Goal: Task Accomplishment & Management: Use online tool/utility

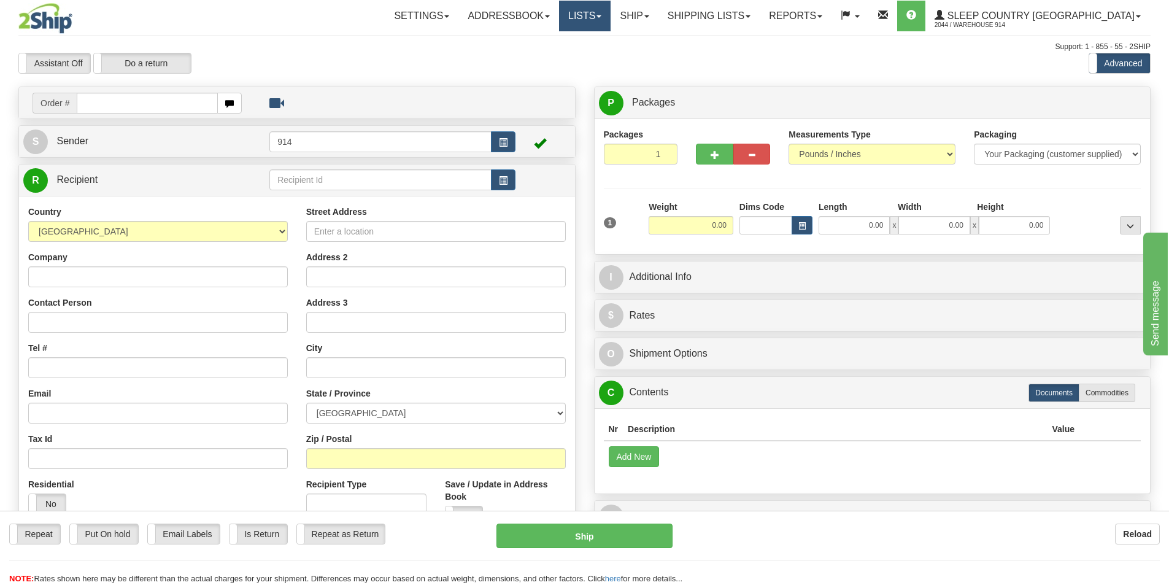
click at [610, 23] on link "Lists" at bounding box center [585, 16] width 52 height 31
drag, startPoint x: 556, startPoint y: 37, endPoint x: 506, endPoint y: 56, distance: 53.4
click at [556, 37] on div "Toggle navigation Settings Shipping Preferences Fields Preferences New" at bounding box center [584, 345] width 1169 height 691
click at [658, 13] on link "Ship" at bounding box center [633, 16] width 47 height 31
click at [645, 61] on span "OnHold / Order Queue" at bounding box center [602, 59] width 86 height 10
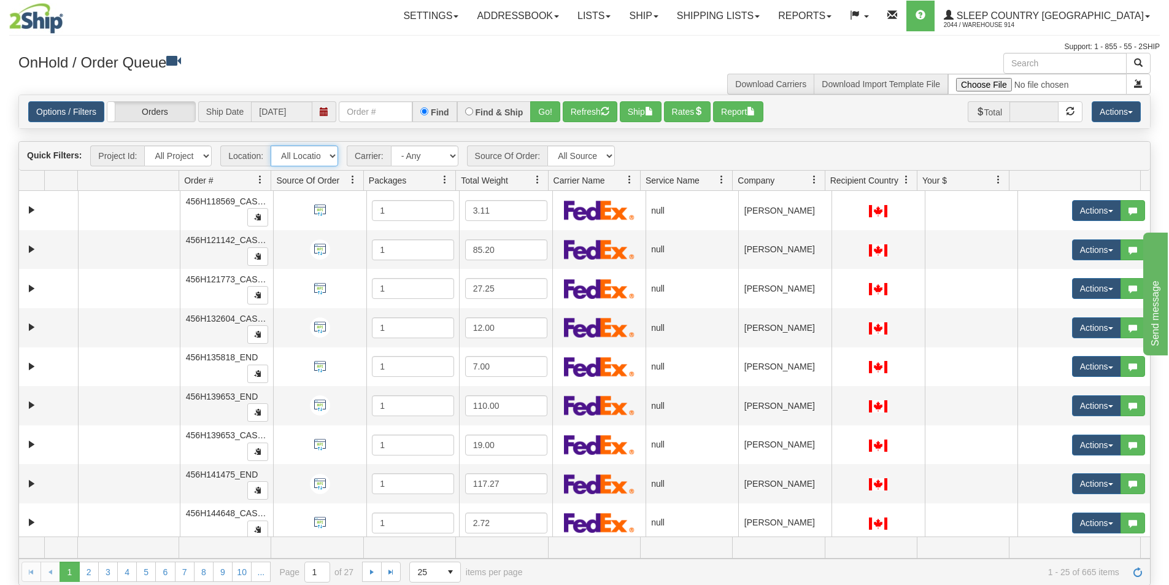
click at [312, 159] on select "All Locations 914 9009 [GEOGRAPHIC_DATA] SLE BEDDN ZINUC" at bounding box center [304, 155] width 67 height 21
select select "7603"
click at [271, 145] on select "All Locations 914 9009 [GEOGRAPHIC_DATA] SLE BEDDN ZINUC" at bounding box center [304, 155] width 67 height 21
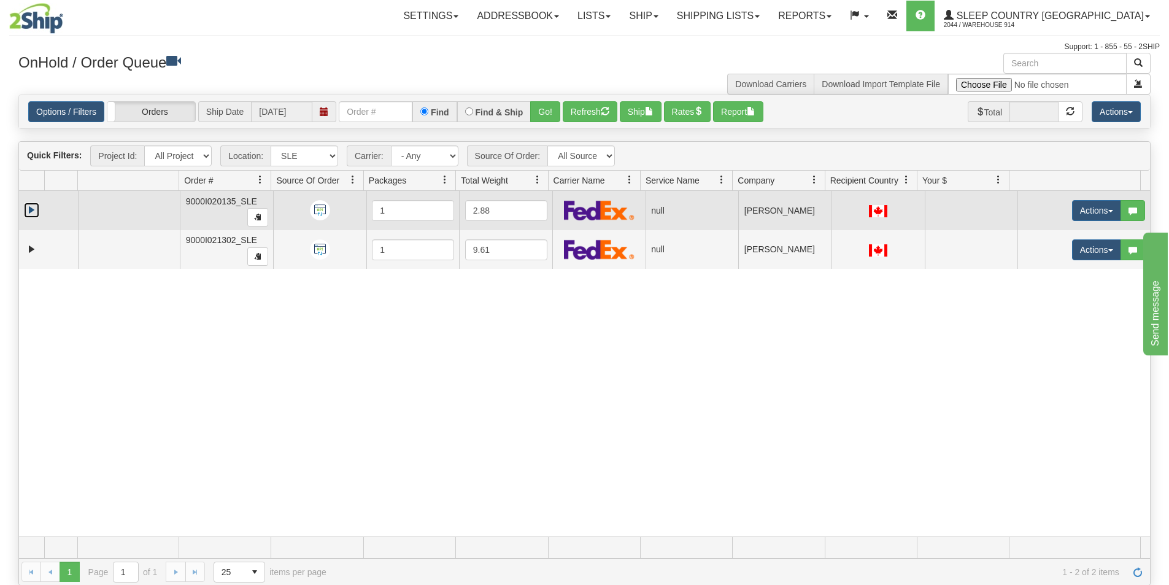
click at [32, 212] on link "Expand" at bounding box center [31, 209] width 15 height 15
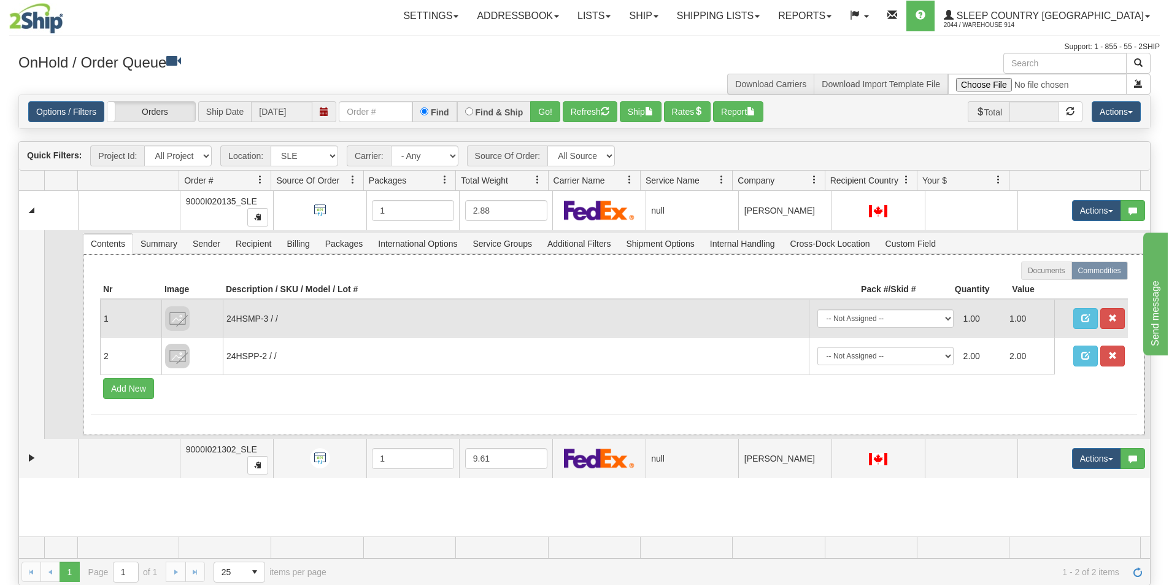
click at [250, 323] on td "24HSMP-3 / /" at bounding box center [516, 317] width 586 height 37
click at [258, 320] on td "24HSMP-3 / /" at bounding box center [516, 317] width 586 height 37
drag, startPoint x: 227, startPoint y: 318, endPoint x: 266, endPoint y: 318, distance: 39.3
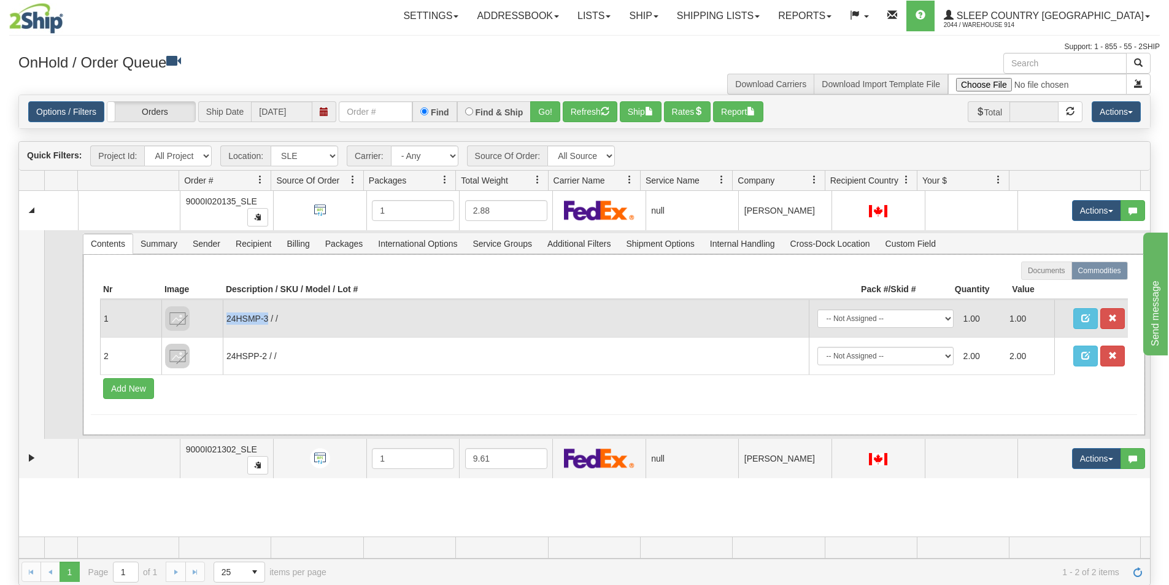
click at [266, 318] on td "24HSMP-3 / /" at bounding box center [516, 317] width 586 height 37
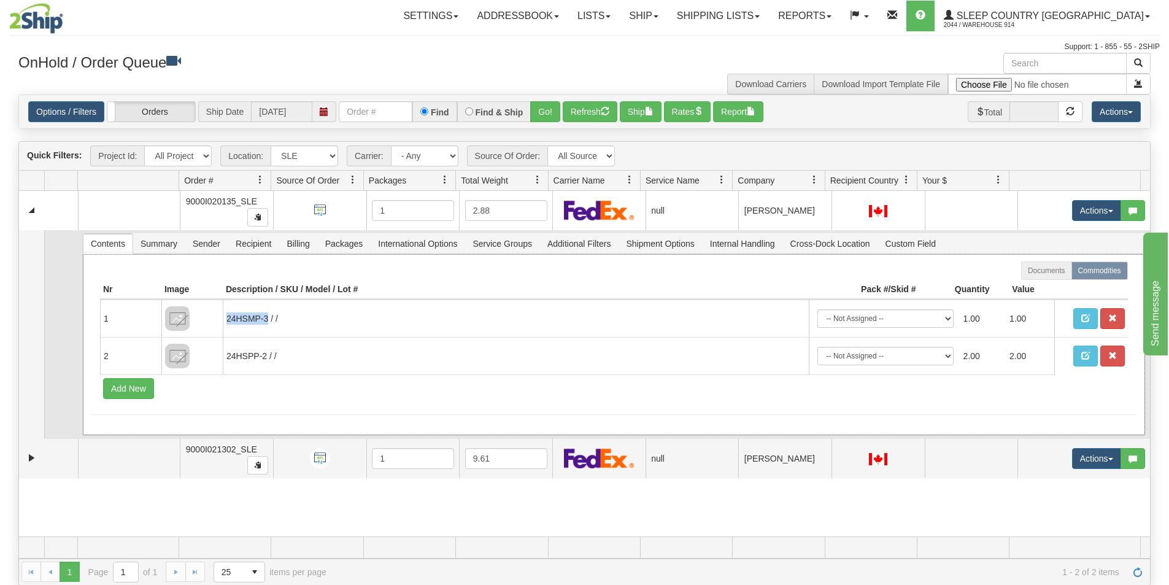
copy td "24HSMP-3"
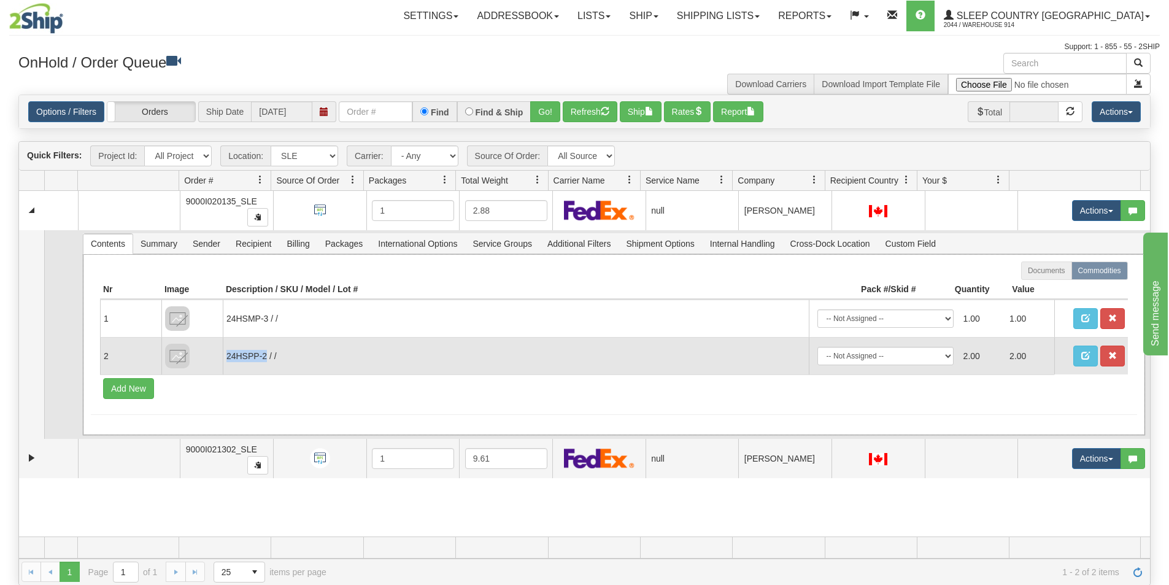
drag, startPoint x: 226, startPoint y: 357, endPoint x: 266, endPoint y: 357, distance: 39.9
click at [266, 357] on td "24HSPP-2 / /" at bounding box center [516, 355] width 586 height 37
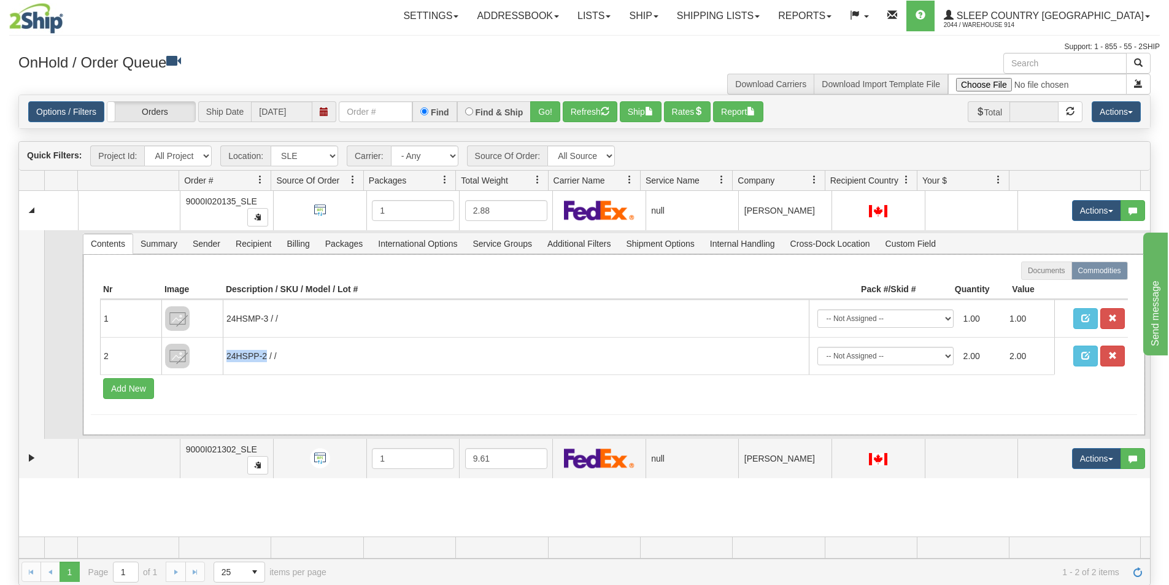
copy td "24HSPP-2"
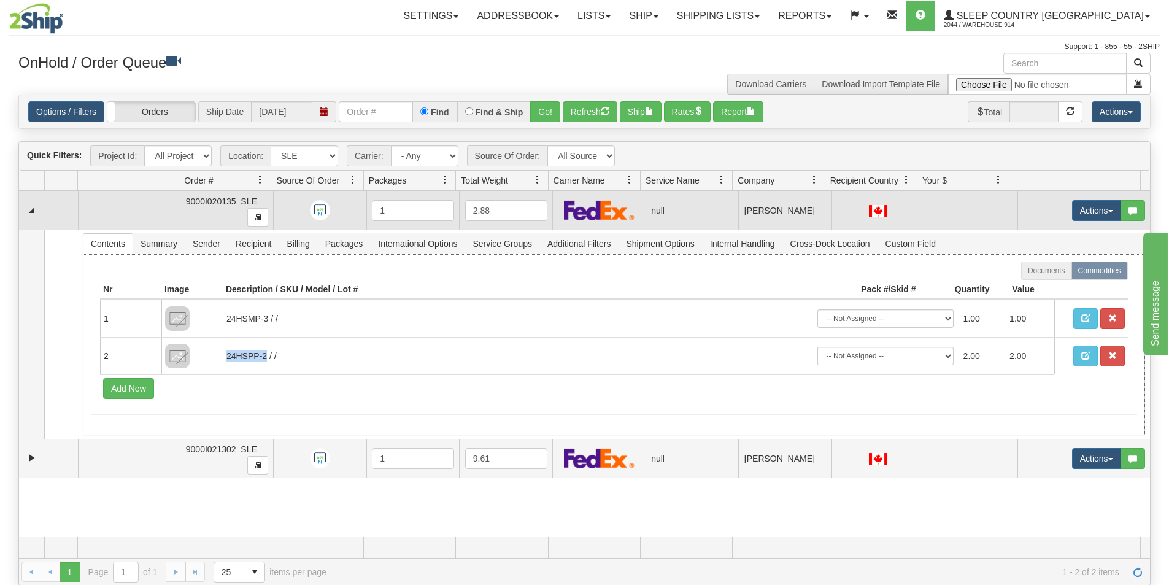
click at [40, 212] on td at bounding box center [48, 210] width 59 height 39
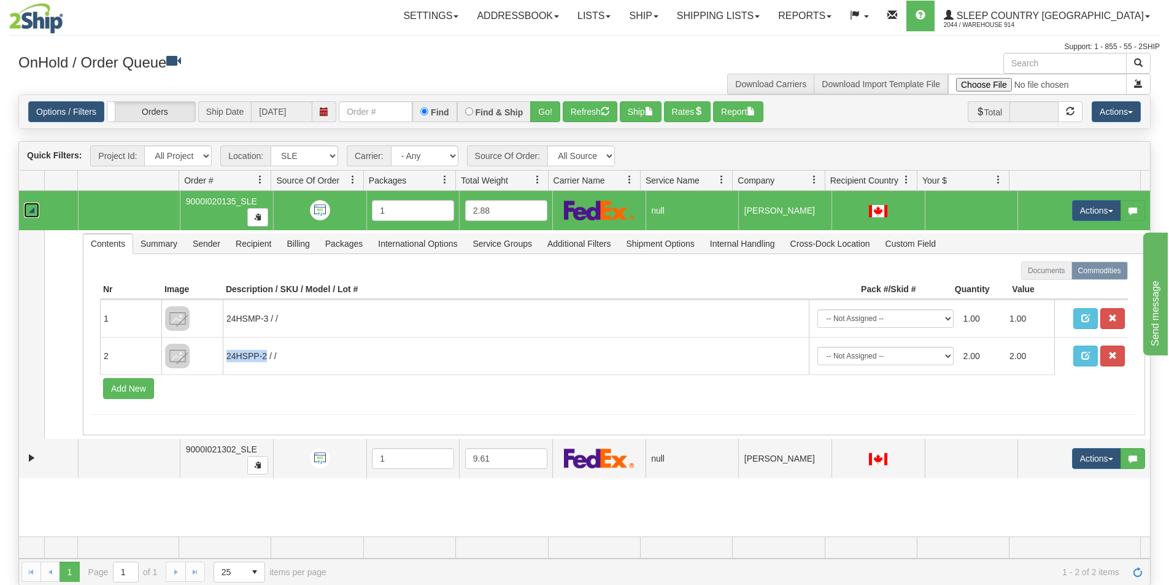
click at [31, 215] on link "Collapse" at bounding box center [31, 209] width 15 height 15
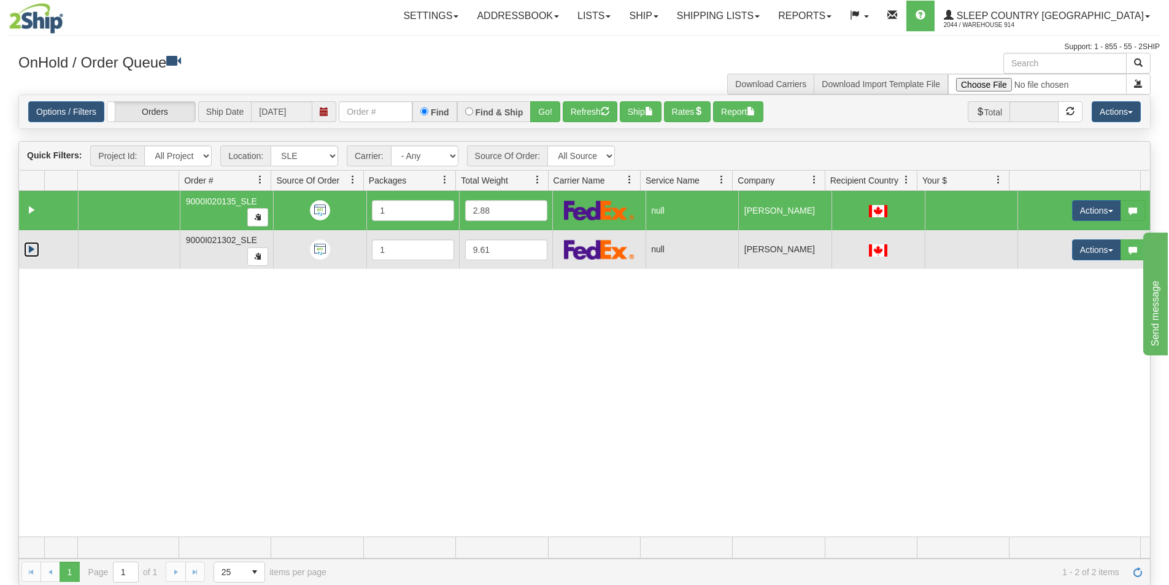
click at [37, 250] on link "Expand" at bounding box center [31, 249] width 15 height 15
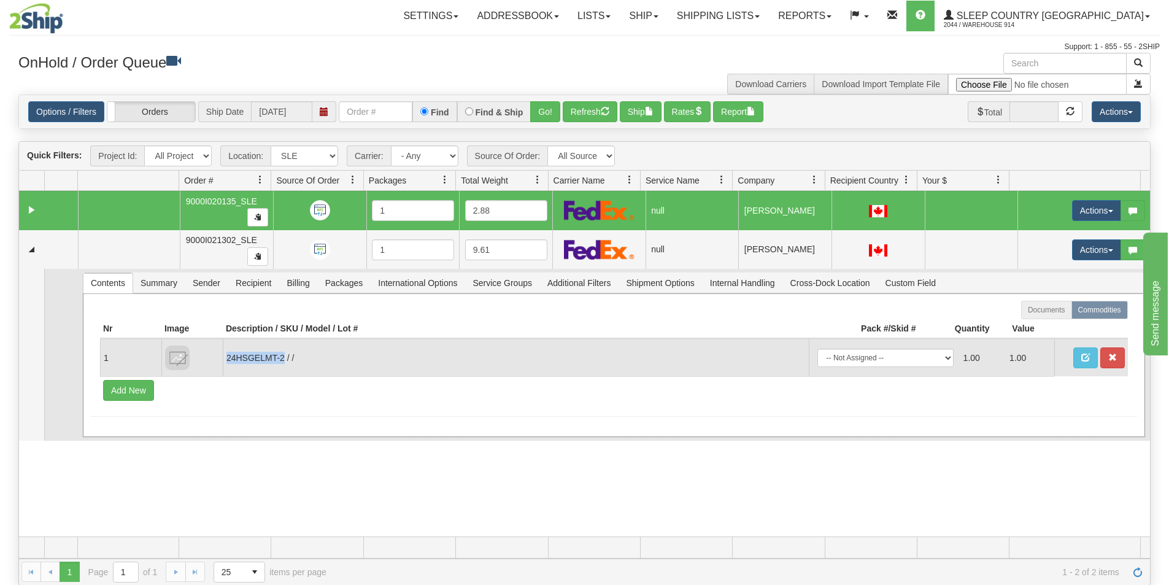
drag, startPoint x: 225, startPoint y: 357, endPoint x: 283, endPoint y: 359, distance: 58.9
click at [283, 359] on td "24HSGELMT-2 / /" at bounding box center [516, 357] width 586 height 37
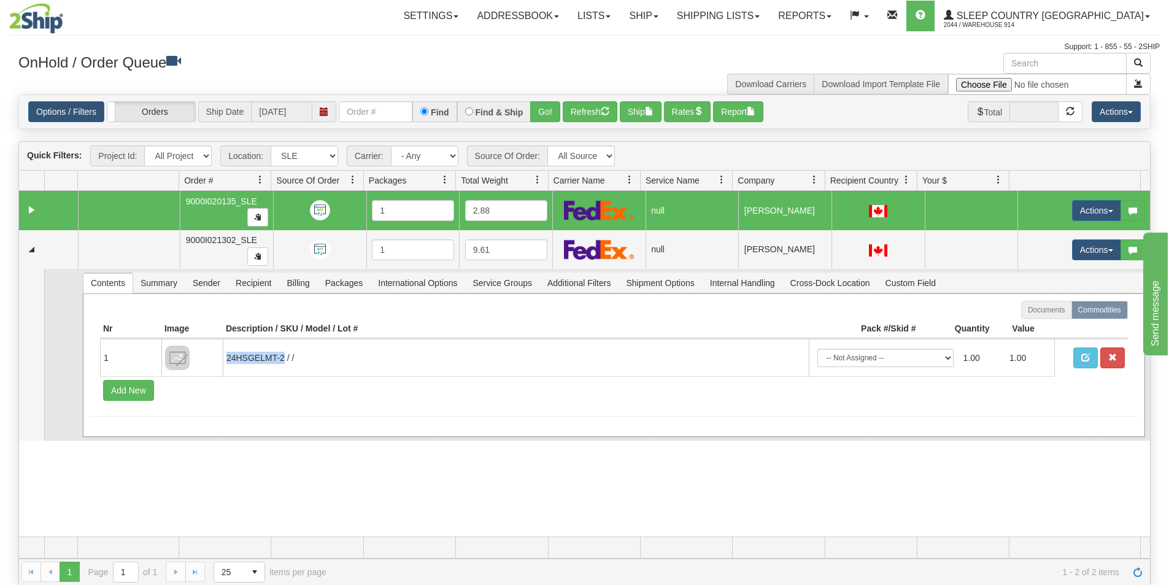
copy td "24HSGELMT-2"
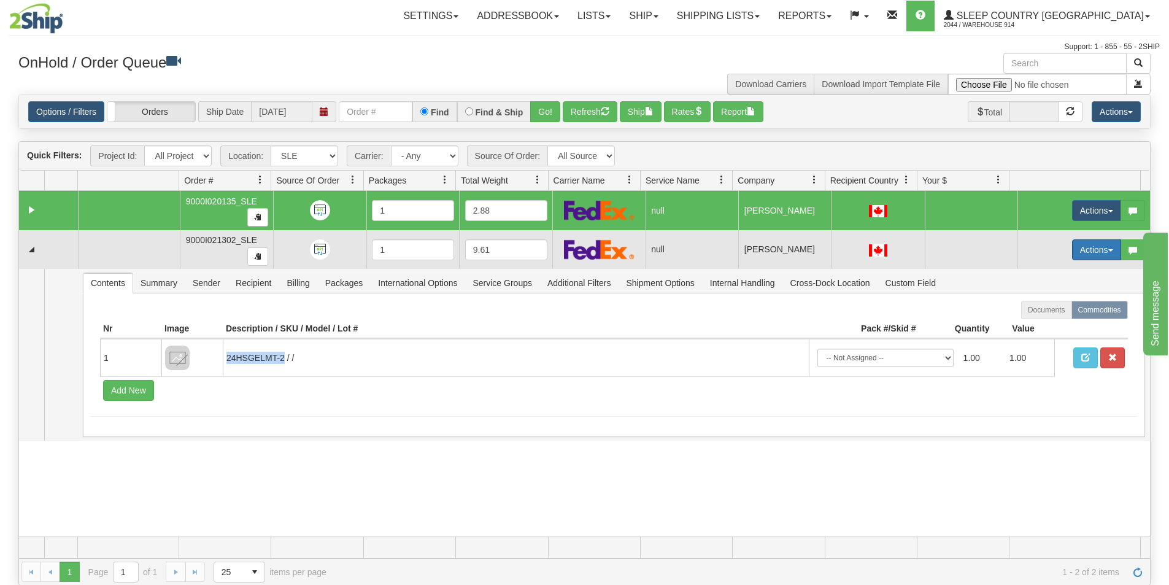
click at [1075, 247] on button "Actions" at bounding box center [1096, 249] width 49 height 21
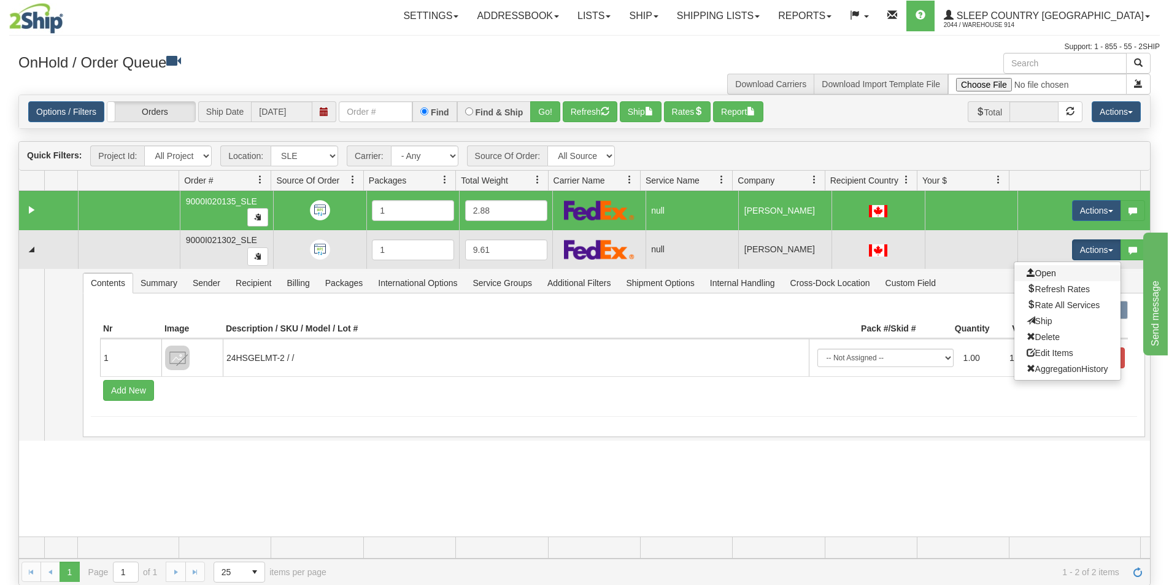
click at [1051, 273] on link "Open" at bounding box center [1067, 273] width 106 height 16
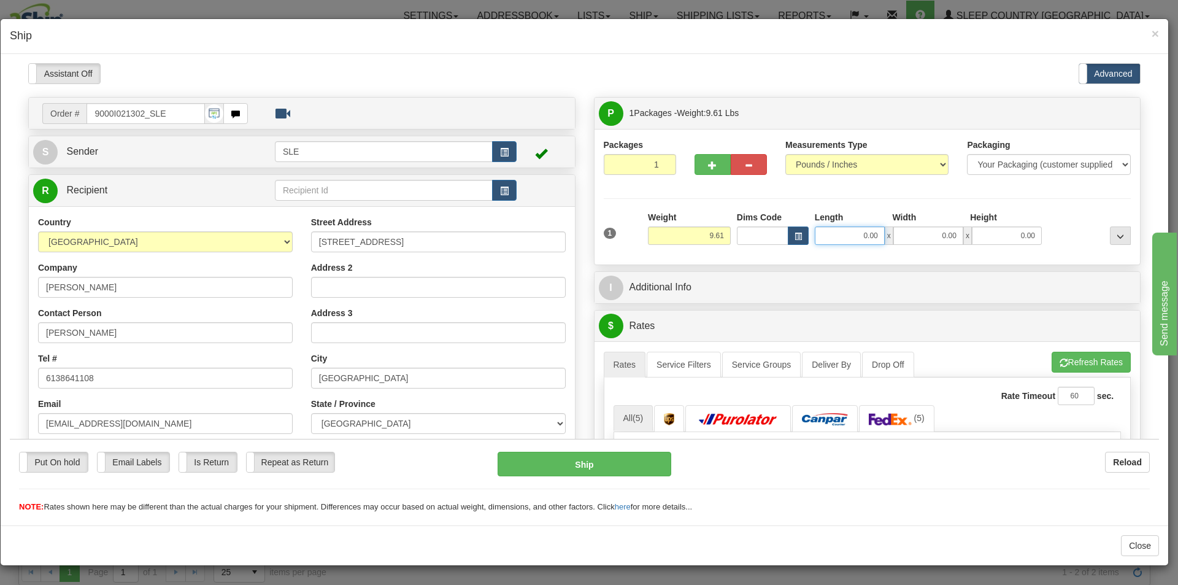
click at [840, 234] on input "0.00" at bounding box center [850, 235] width 70 height 18
click at [840, 234] on input "Length" at bounding box center [850, 235] width 70 height 18
type input "11.25"
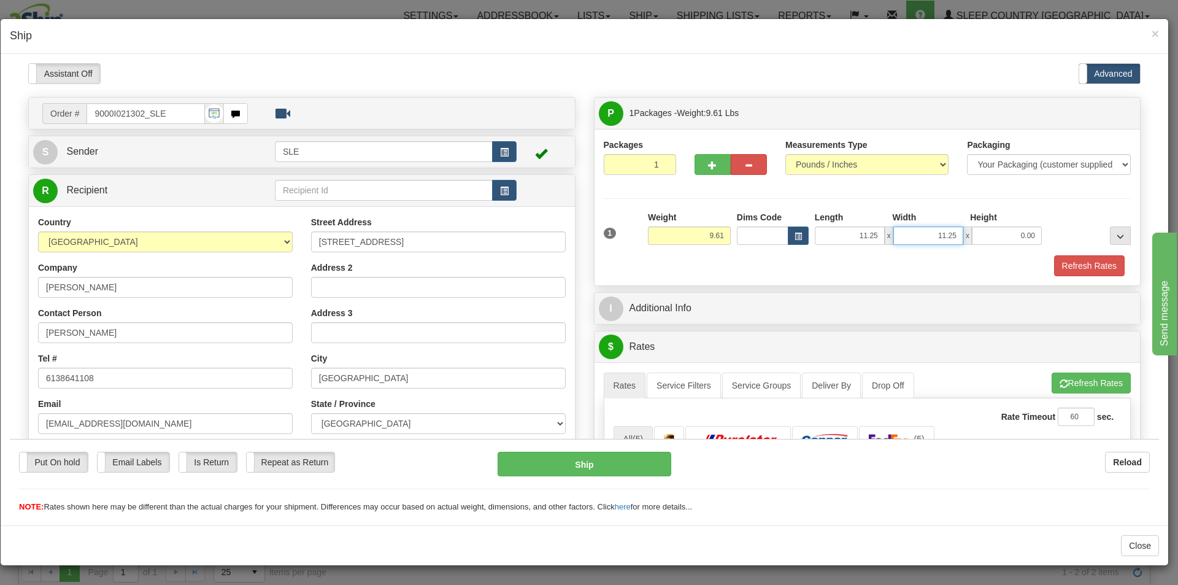
type input "11.25"
type input "20.00"
click at [725, 278] on div "Packages 1 1 Measurements Type" at bounding box center [867, 206] width 546 height 156
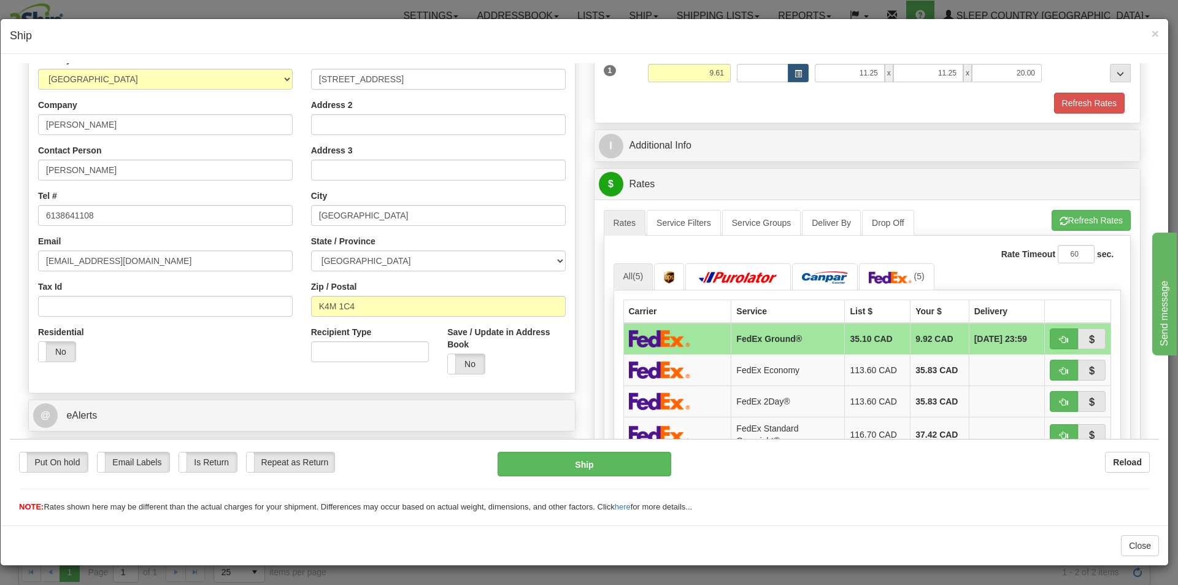
scroll to position [184, 0]
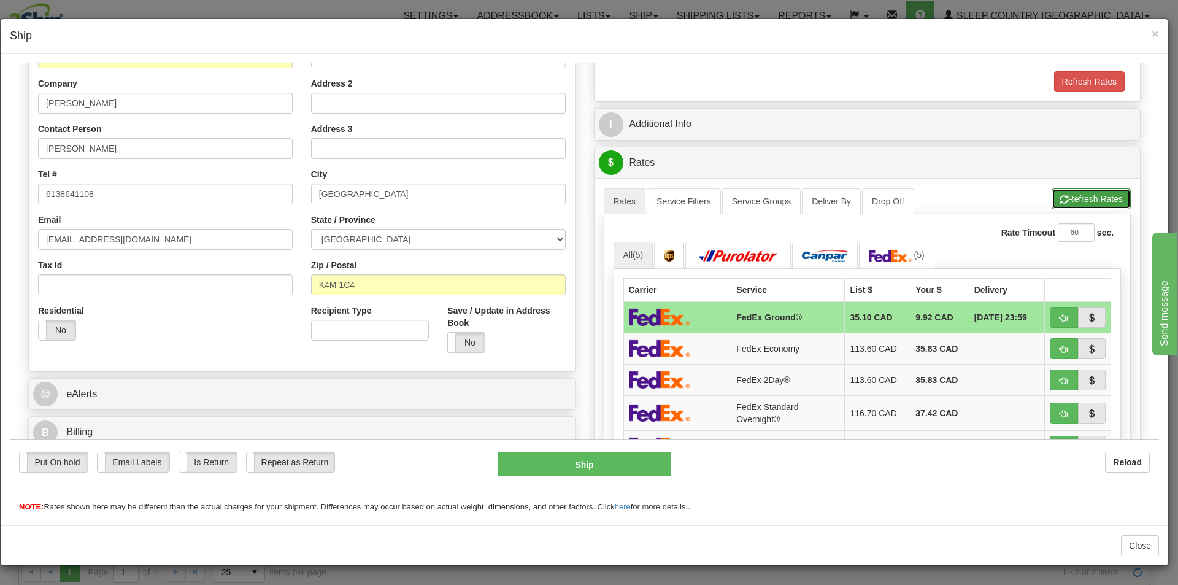
click at [1109, 197] on button "Refresh Rates" at bounding box center [1090, 198] width 79 height 21
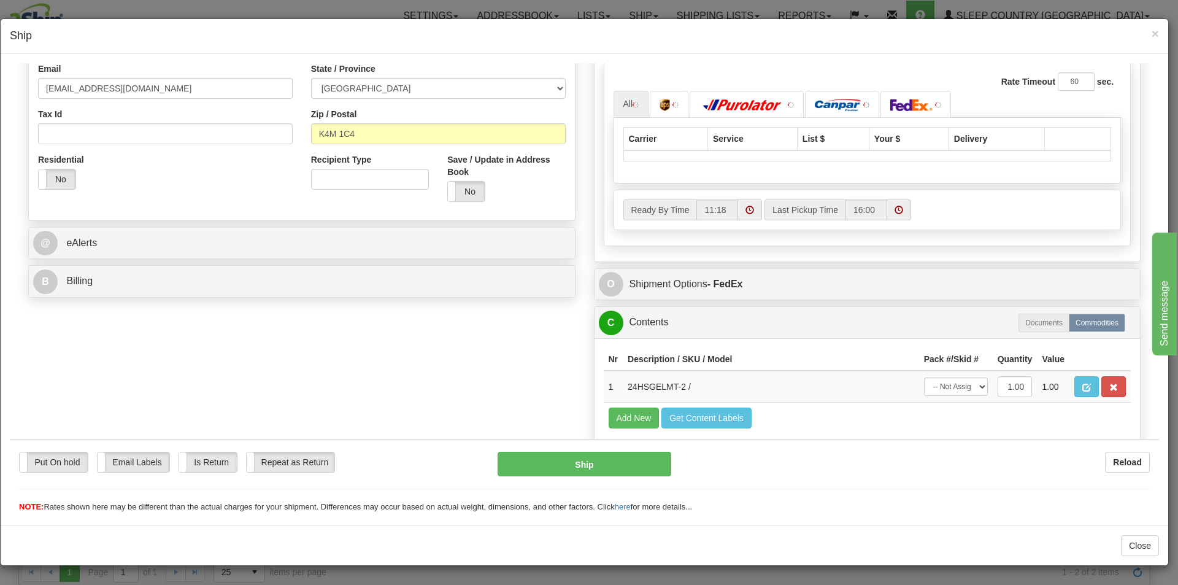
scroll to position [307, 0]
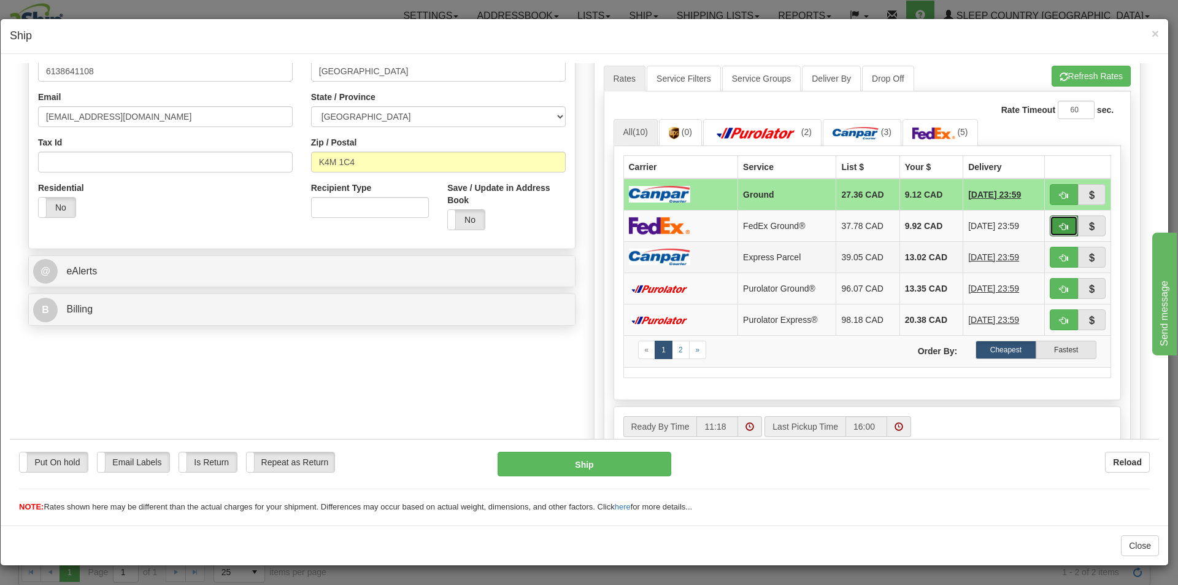
drag, startPoint x: 1049, startPoint y: 226, endPoint x: 990, endPoint y: 244, distance: 61.7
click at [1050, 226] on button "button" at bounding box center [1064, 225] width 28 height 21
type input "92"
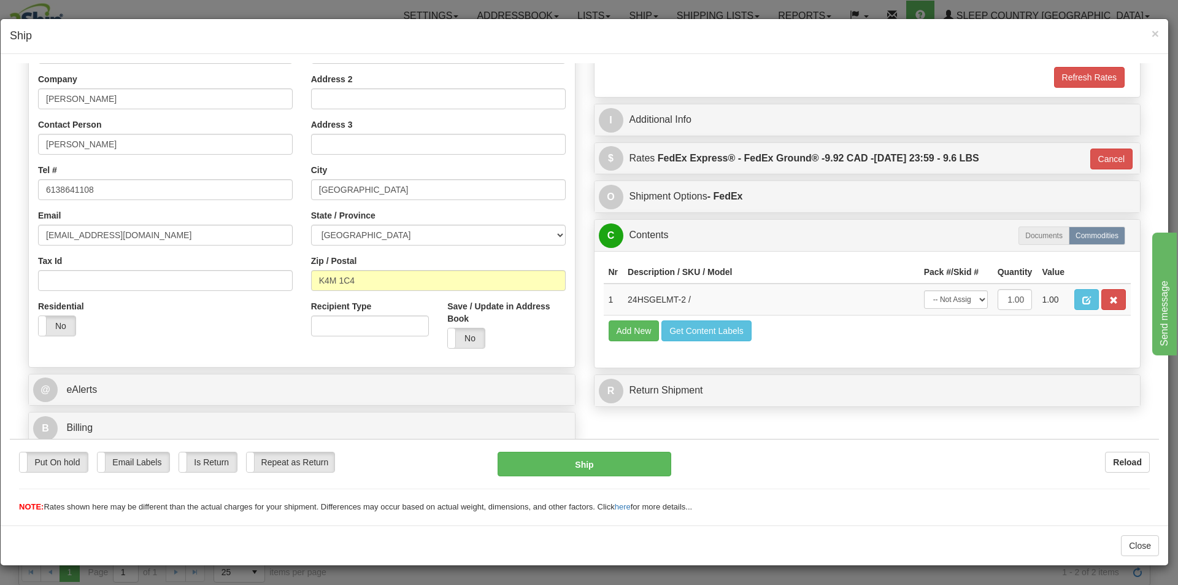
scroll to position [188, 0]
click at [944, 306] on select "-- Not Assigned -- Package 1" at bounding box center [956, 299] width 64 height 18
select select "0"
click at [924, 290] on select "-- Not Assigned -- Package 1" at bounding box center [956, 299] width 64 height 18
click at [561, 451] on button "Ship" at bounding box center [583, 463] width 173 height 25
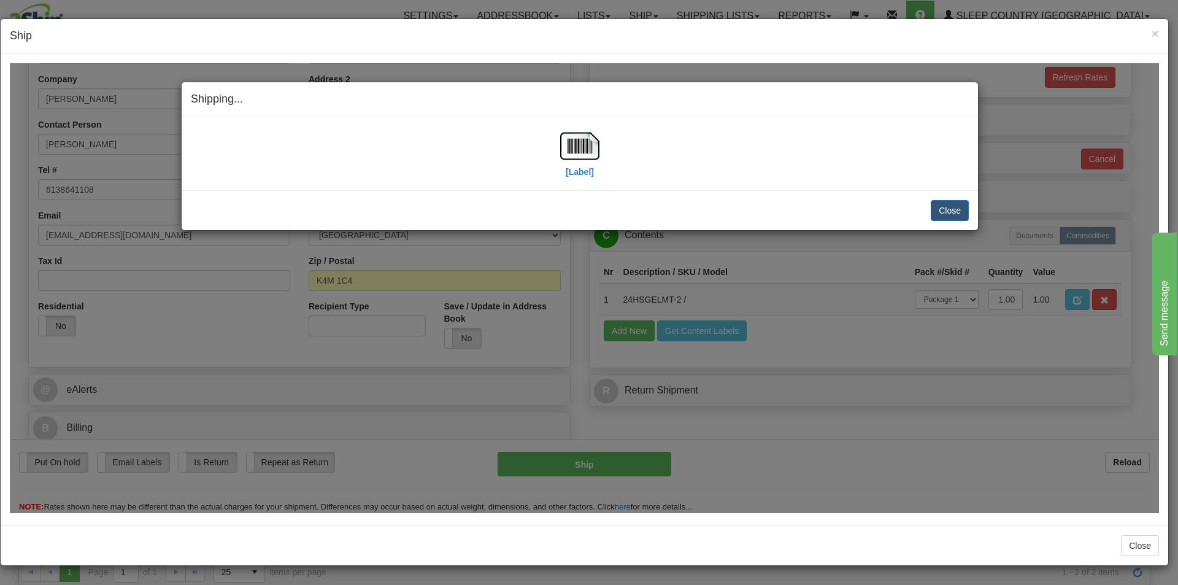
click at [596, 171] on div "[Label]" at bounding box center [579, 153] width 39 height 55
click at [585, 171] on label "[Label]" at bounding box center [580, 171] width 28 height 12
click at [945, 210] on button "Close" at bounding box center [950, 209] width 38 height 21
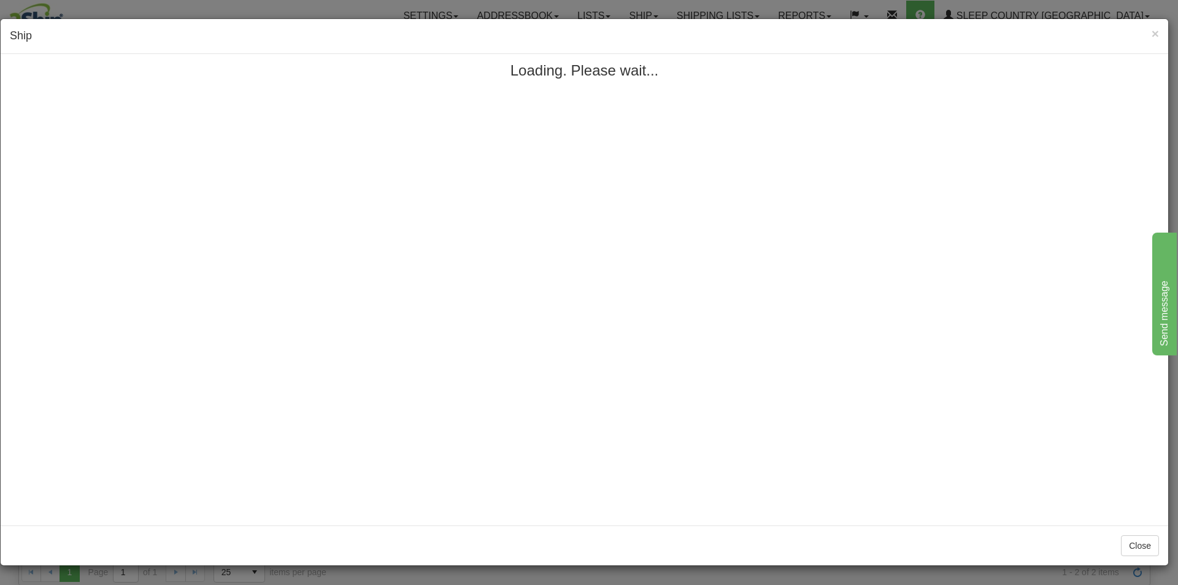
scroll to position [0, 0]
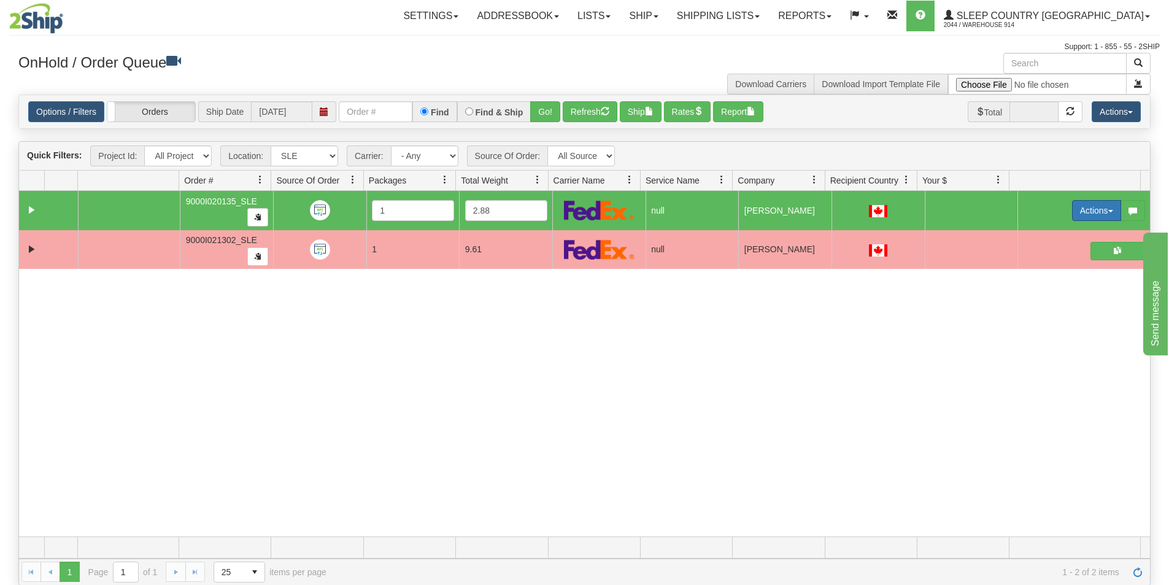
click at [1074, 212] on button "Actions" at bounding box center [1096, 210] width 49 height 21
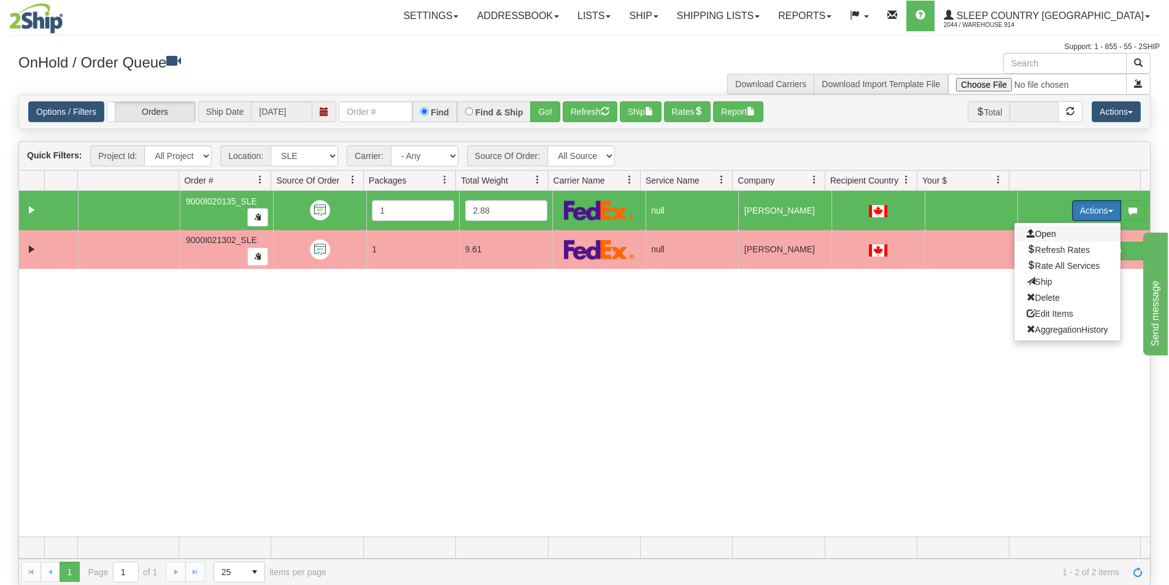
click at [1045, 238] on span "Open" at bounding box center [1040, 234] width 29 height 10
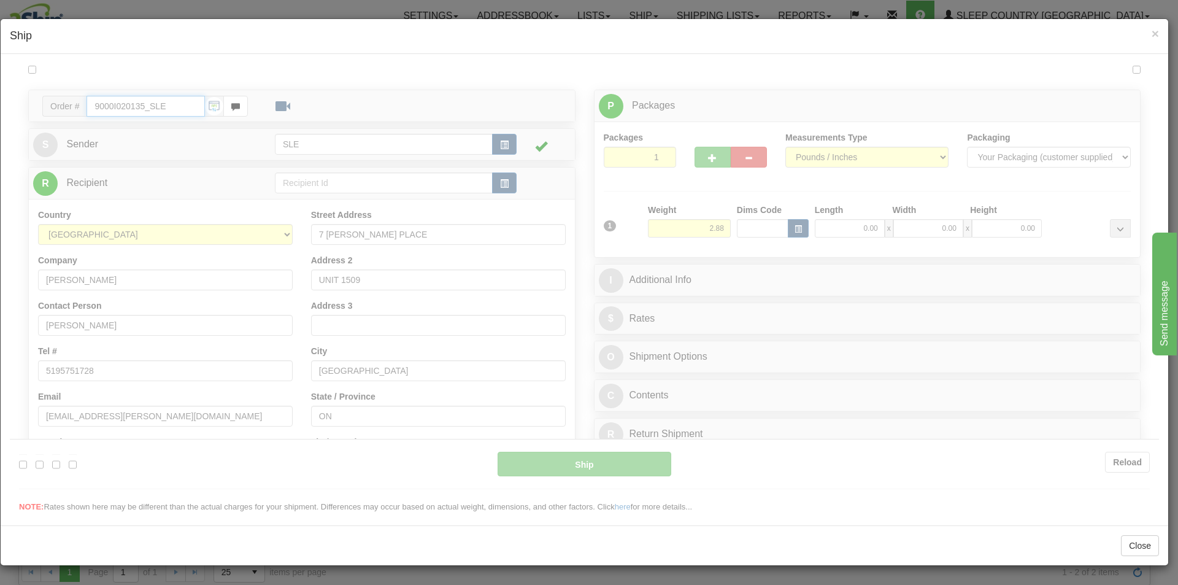
type input "11:19"
type input "16:00"
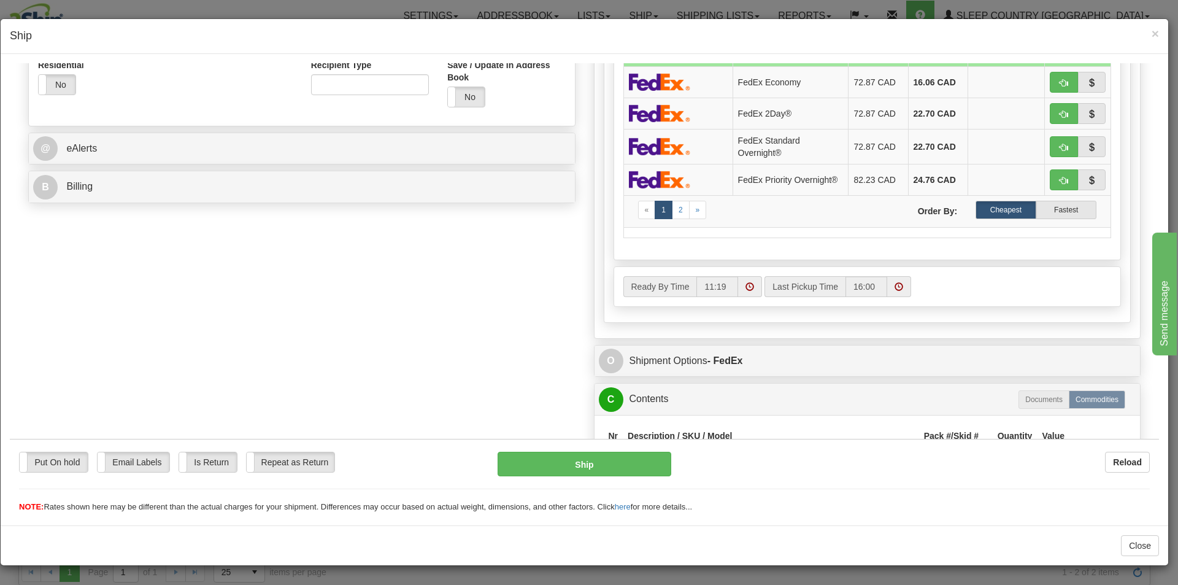
scroll to position [591, 0]
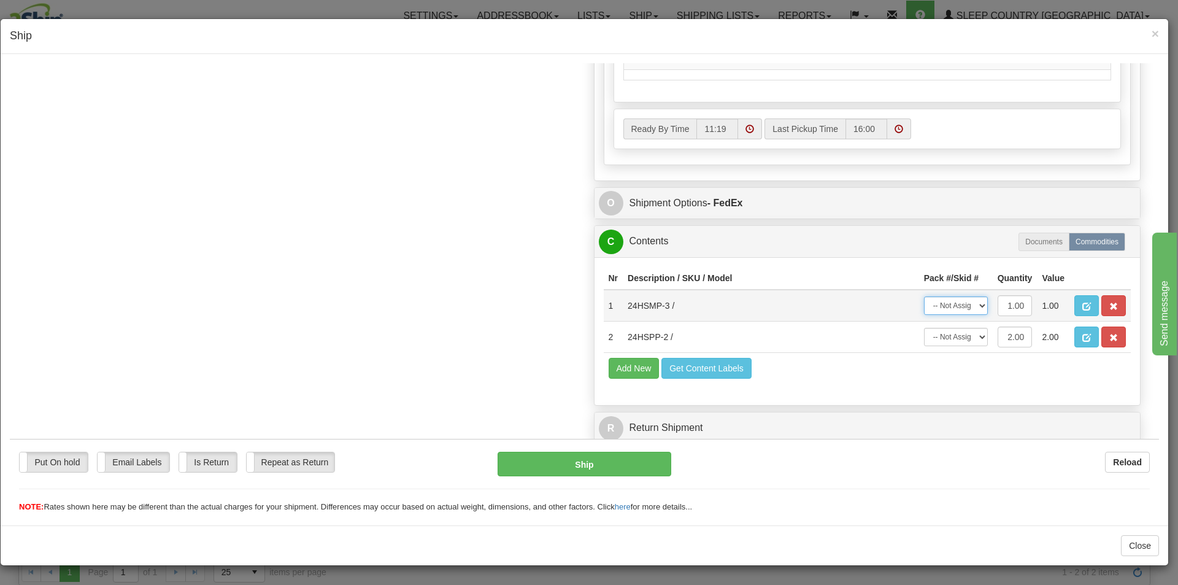
click at [939, 311] on select "-- Not Assigned -- Package 1" at bounding box center [956, 305] width 64 height 18
select select "0"
click at [924, 296] on select "-- Not Assigned -- Package 1" at bounding box center [956, 305] width 64 height 18
click at [937, 336] on select "-- Not Assigned -- Package 1" at bounding box center [956, 336] width 64 height 18
select select "0"
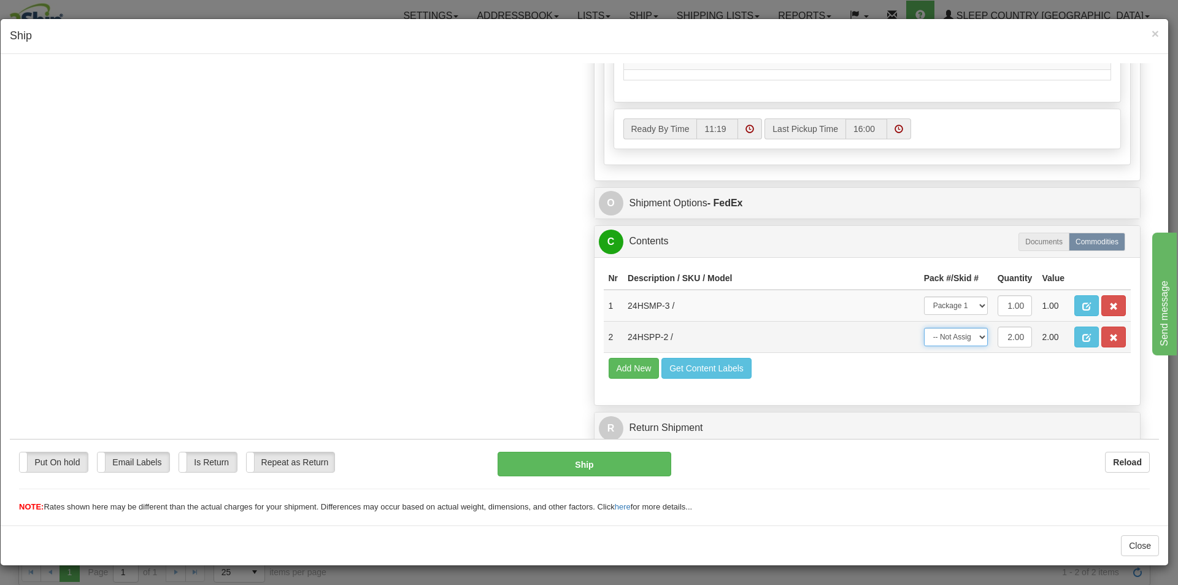
click at [924, 327] on select "-- Not Assigned -- Package 1" at bounding box center [956, 336] width 64 height 18
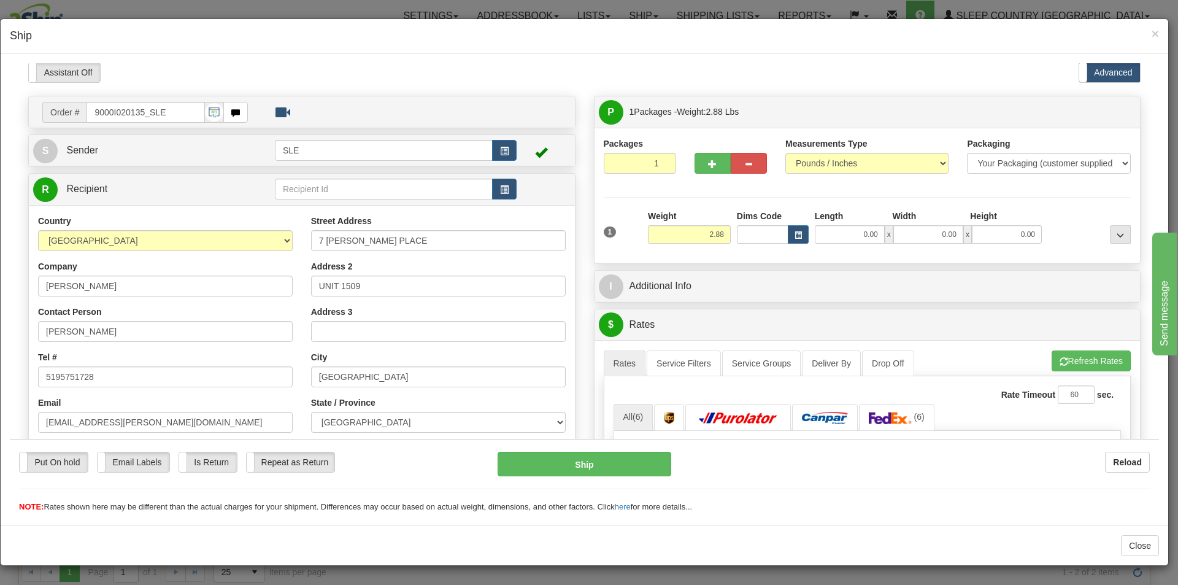
scroll to position [0, 0]
drag, startPoint x: 848, startPoint y: 236, endPoint x: 886, endPoint y: 228, distance: 38.3
click at [886, 228] on div "0.00 x 0.00 x 0.00" at bounding box center [928, 235] width 227 height 18
type input "15.00"
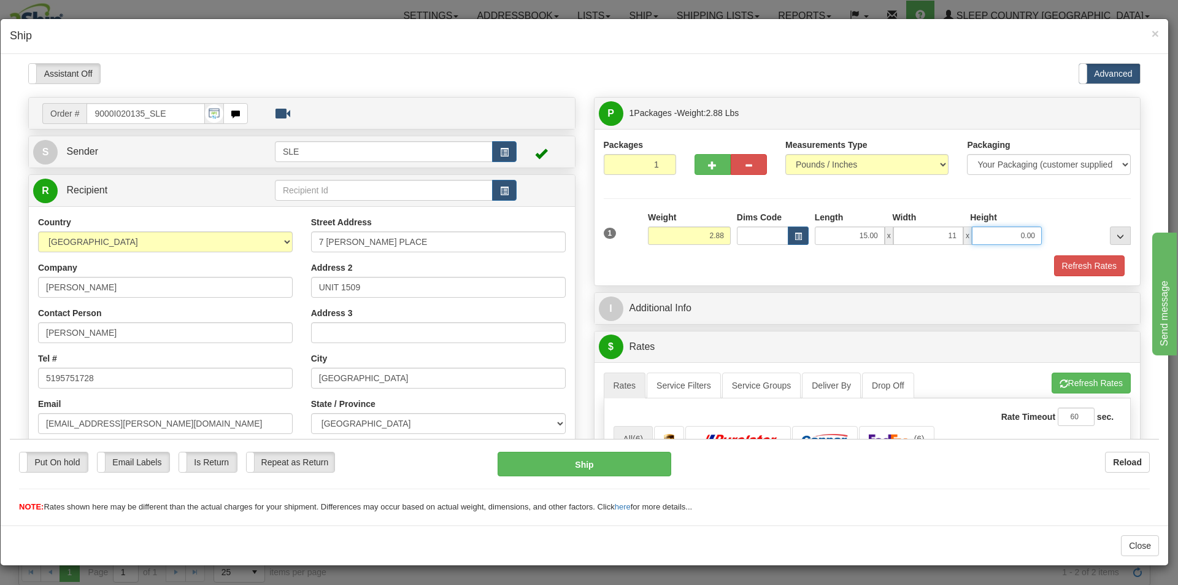
type input "11.00"
type input "4"
type input "6.00"
click at [843, 272] on div "Refresh Rates" at bounding box center [868, 265] width 534 height 21
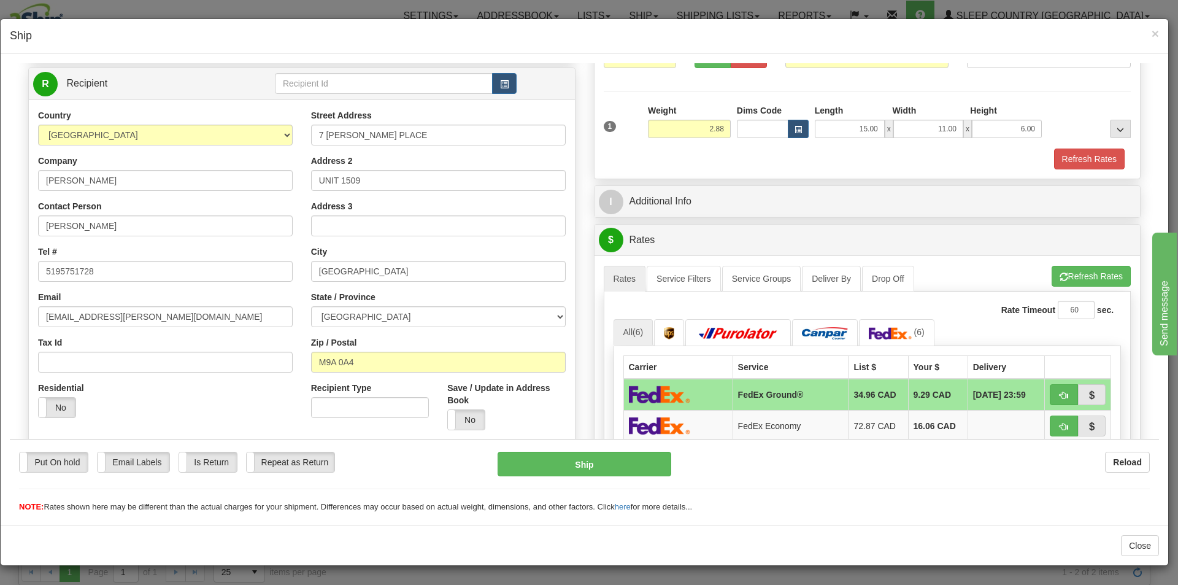
scroll to position [184, 0]
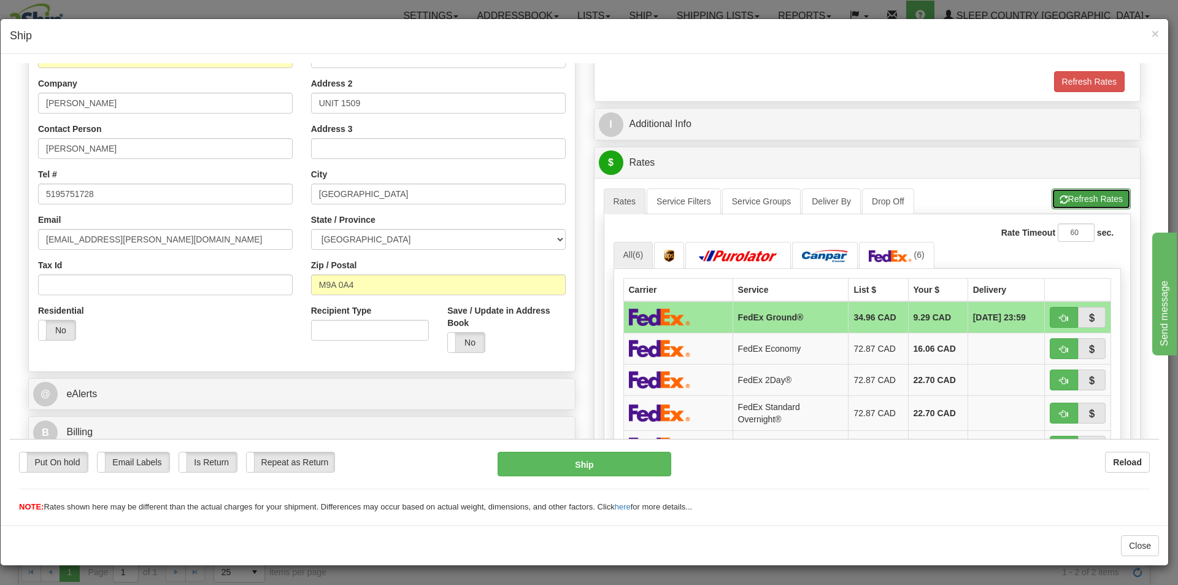
click at [1075, 196] on button "Refresh Rates" at bounding box center [1090, 198] width 79 height 21
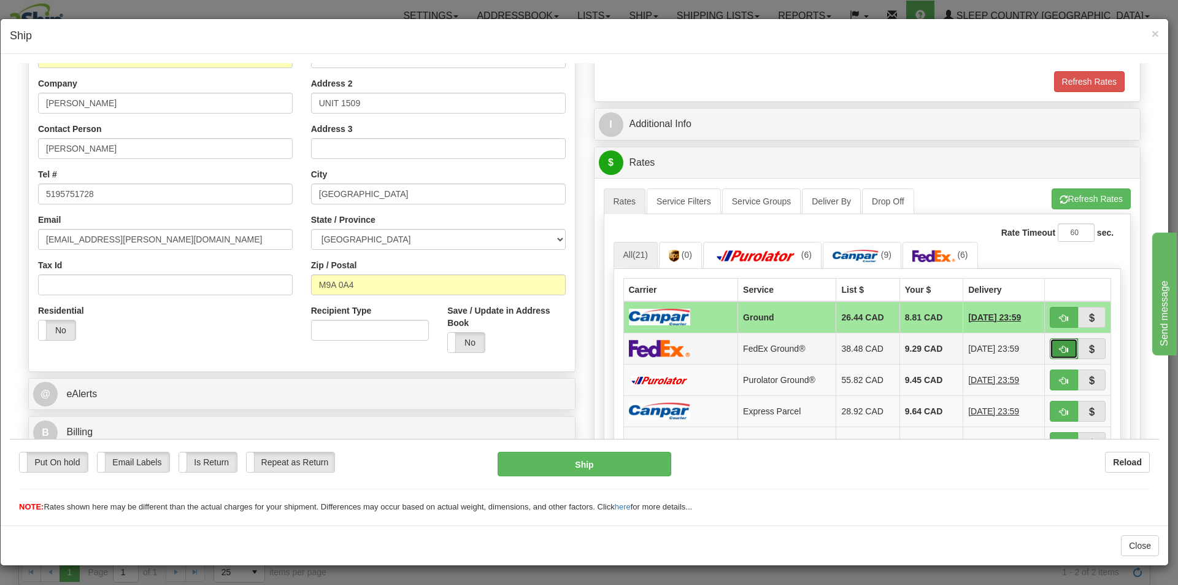
click at [1050, 350] on button "button" at bounding box center [1064, 347] width 28 height 21
type input "92"
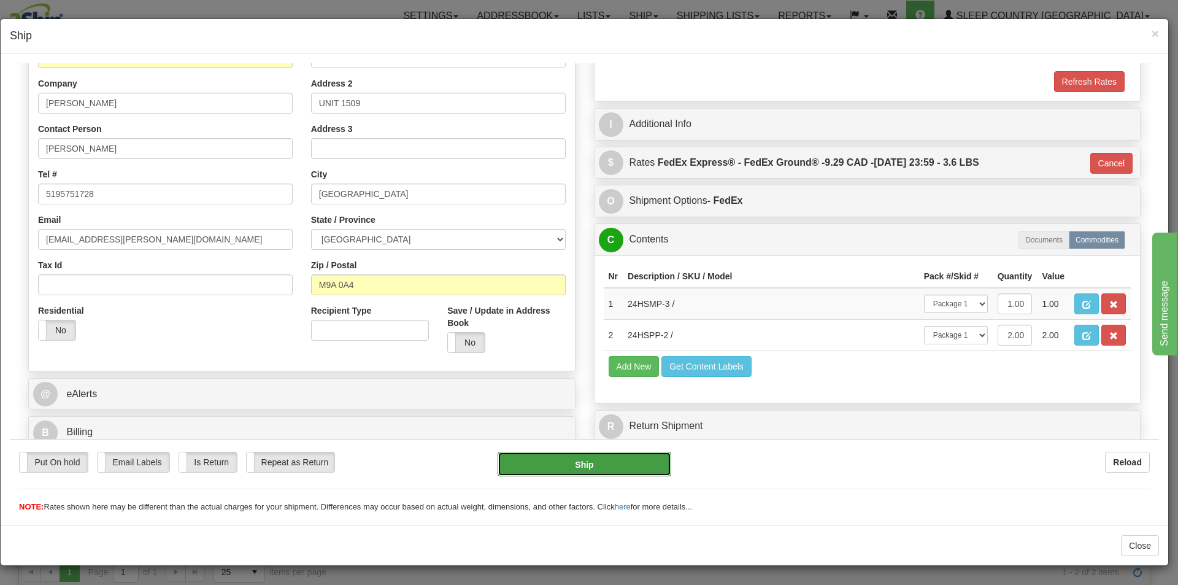
click at [588, 463] on button "Ship" at bounding box center [583, 463] width 173 height 25
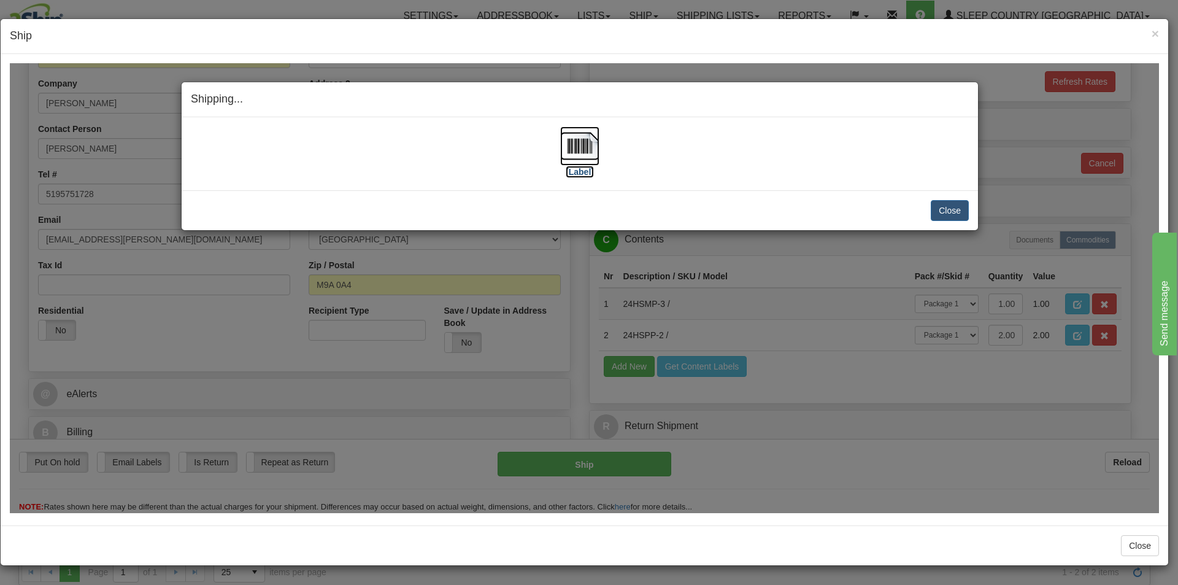
click at [587, 166] on label "[Label]" at bounding box center [580, 171] width 28 height 12
